Goal: Task Accomplishment & Management: Use online tool/utility

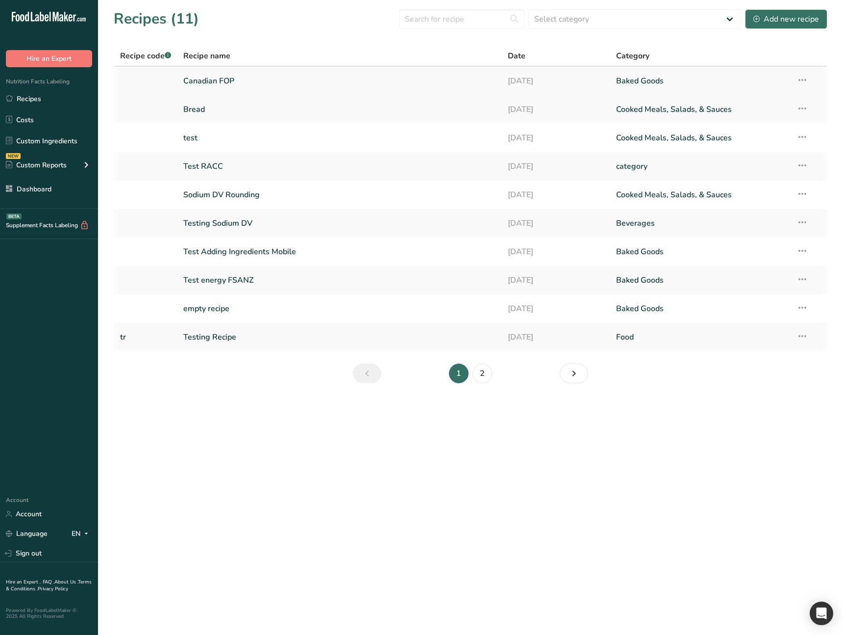
click at [284, 82] on link "Canadian FOP" at bounding box center [339, 81] width 313 height 21
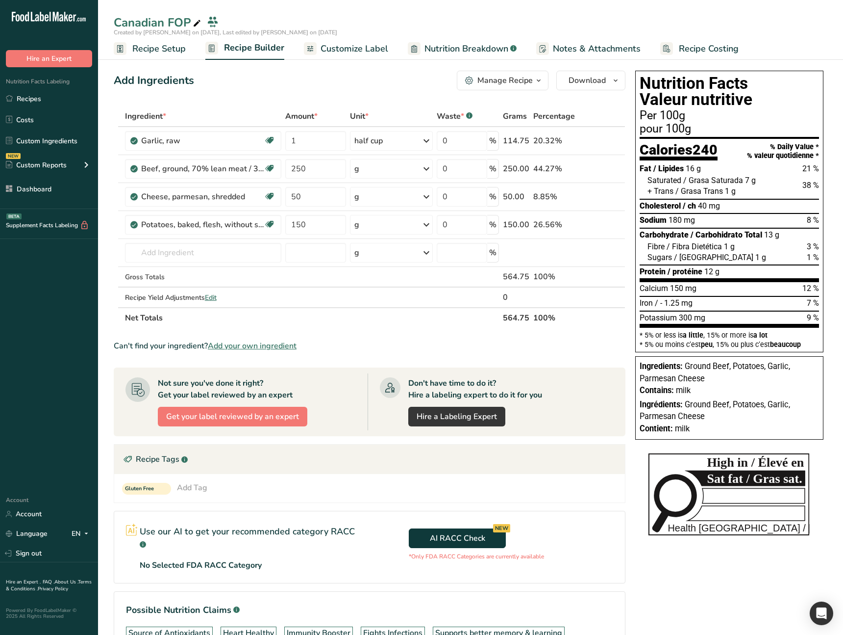
click at [347, 55] on link "Customize Label" at bounding box center [346, 49] width 84 height 22
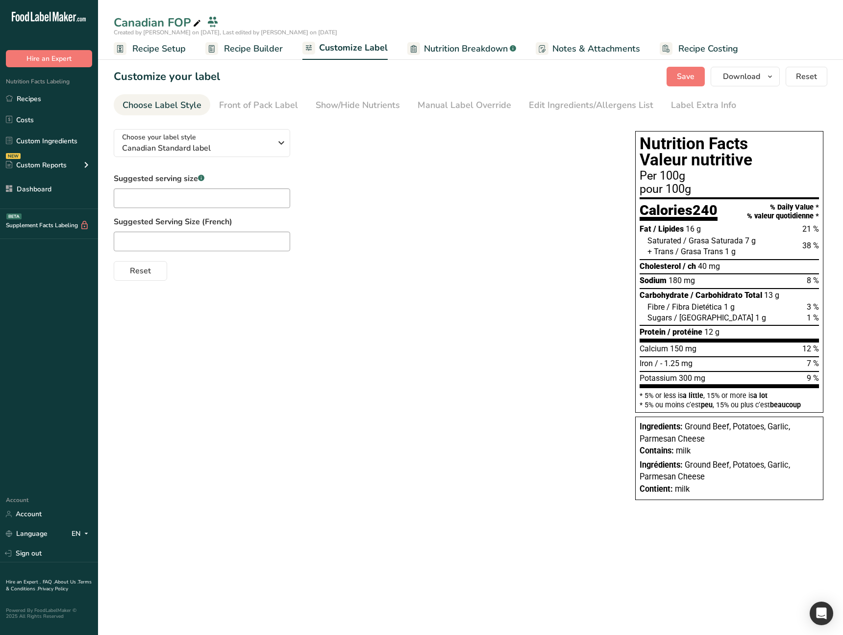
click at [318, 363] on div "Choose your label style Canadian Standard label USA (FDA) Standard FDA label Ta…" at bounding box center [471, 315] width 714 height 388
click at [323, 356] on div "Choose your label style Canadian Standard label USA (FDA) Standard FDA label Ta…" at bounding box center [471, 315] width 714 height 388
click at [266, 101] on div "Front of Pack Label" at bounding box center [258, 105] width 79 height 13
